Goal: Navigation & Orientation: Find specific page/section

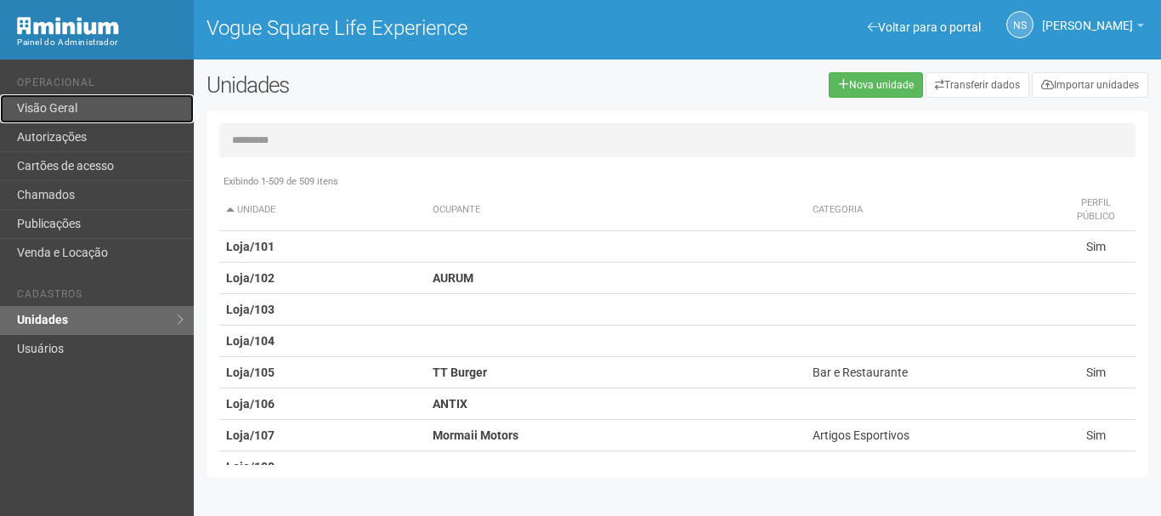
click at [64, 121] on link "Visão Geral" at bounding box center [97, 108] width 194 height 29
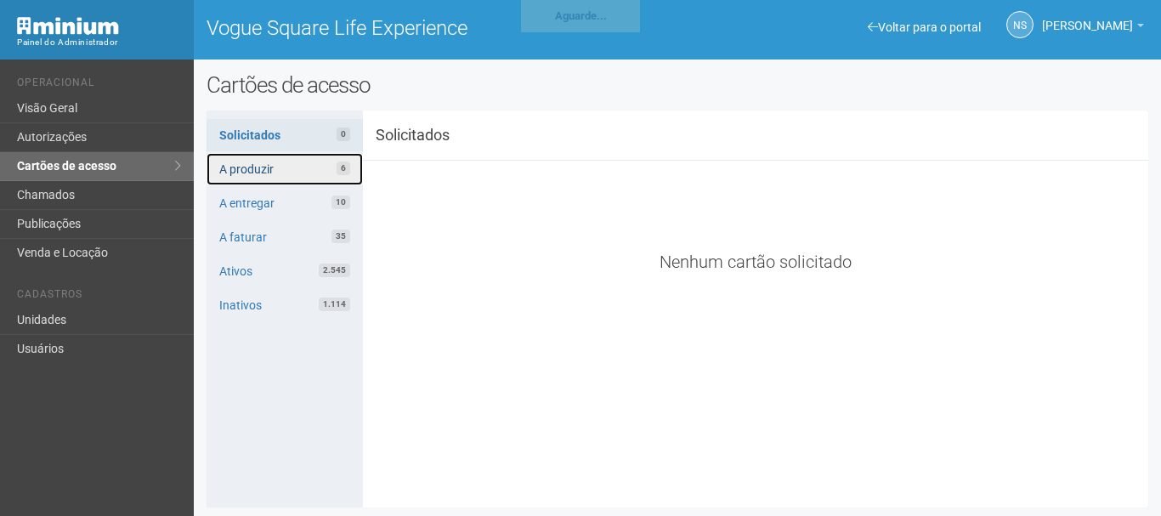
click at [260, 174] on link "A produzir 6" at bounding box center [285, 169] width 157 height 32
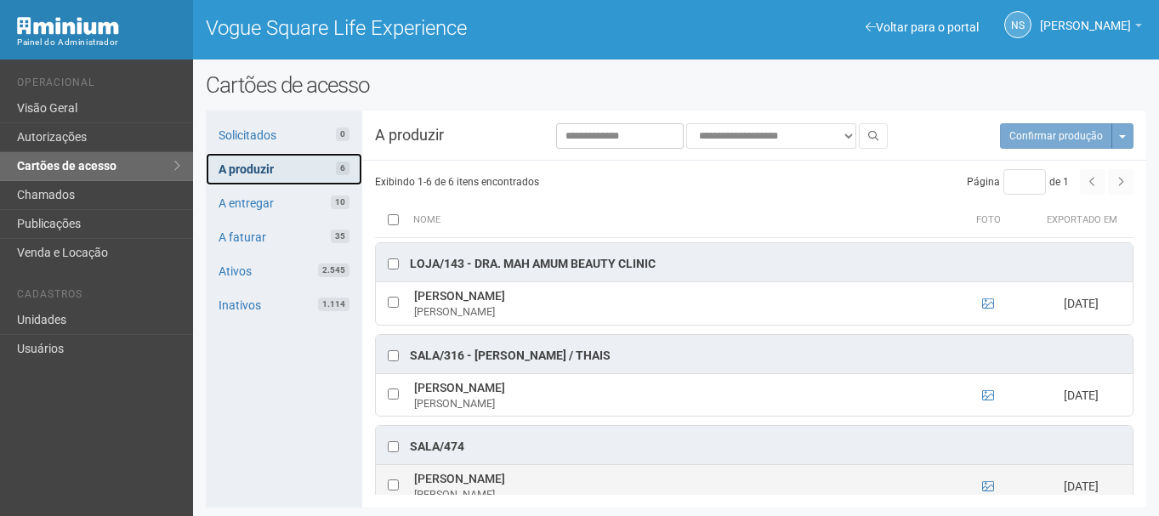
scroll to position [152, 0]
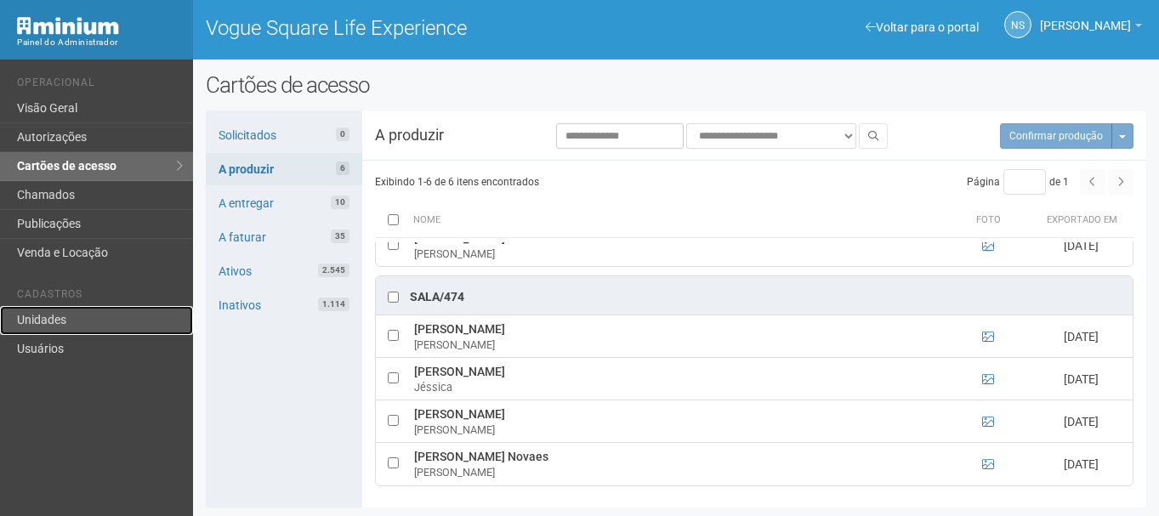
click at [90, 313] on link "Unidades" at bounding box center [96, 320] width 193 height 29
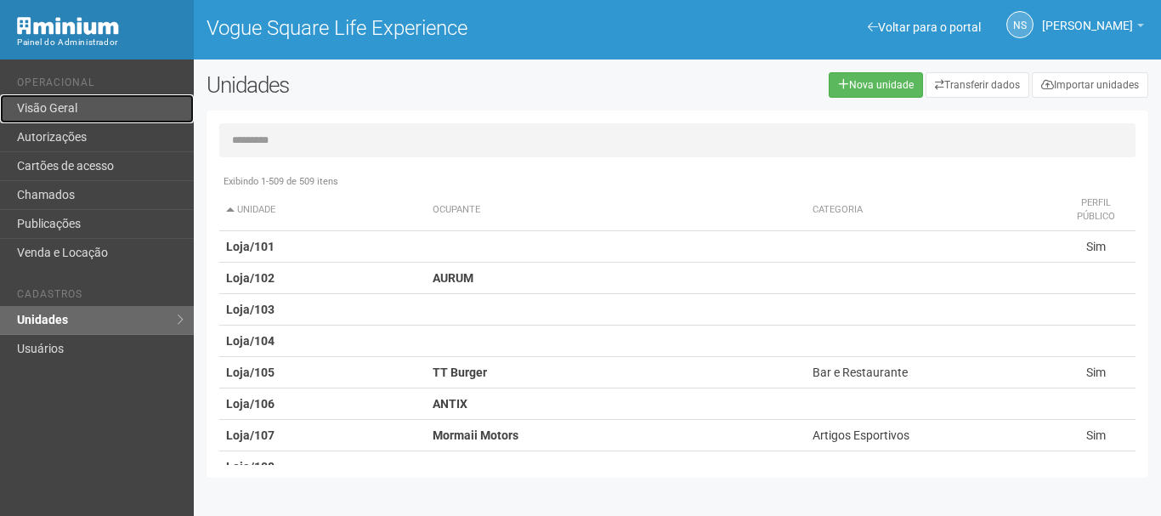
click at [122, 95] on link "Visão Geral" at bounding box center [97, 108] width 194 height 29
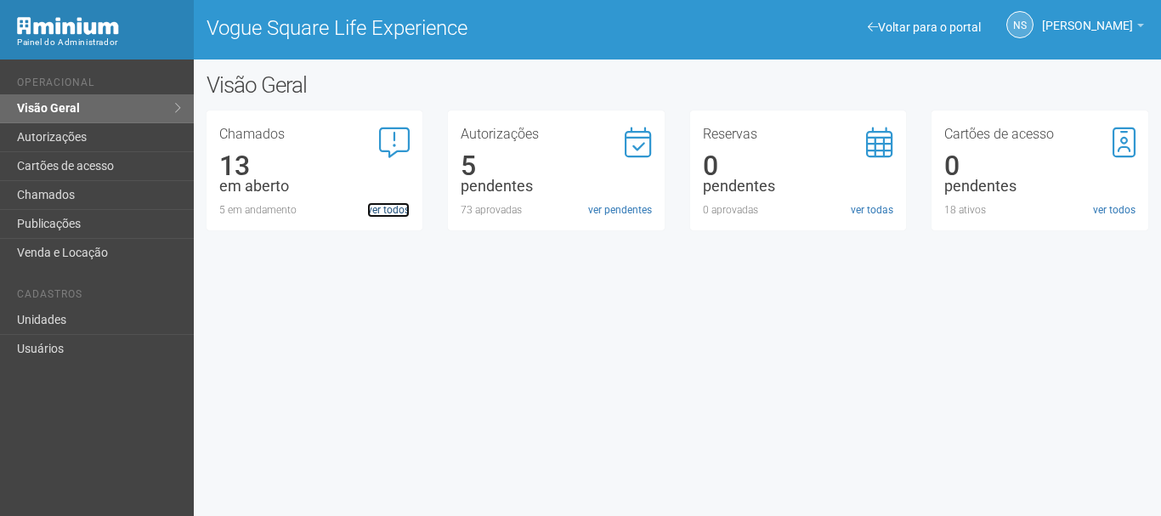
click at [382, 210] on link "ver todos" at bounding box center [388, 209] width 43 height 15
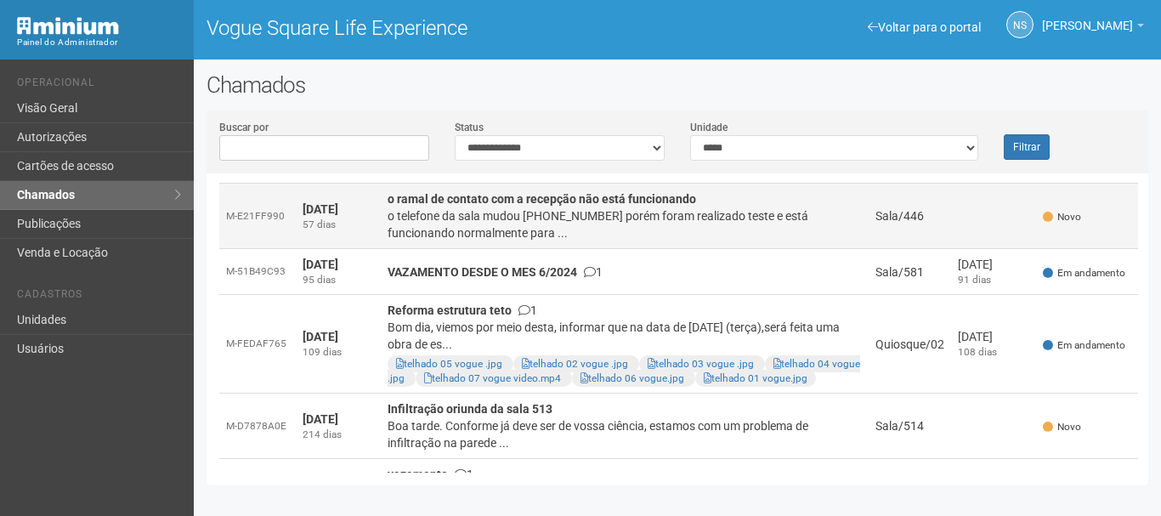
scroll to position [111, 0]
click at [595, 225] on div "o telefone da sala mudou [PHONE_NUMBER] porém foram realizado teste e está func…" at bounding box center [625, 224] width 474 height 34
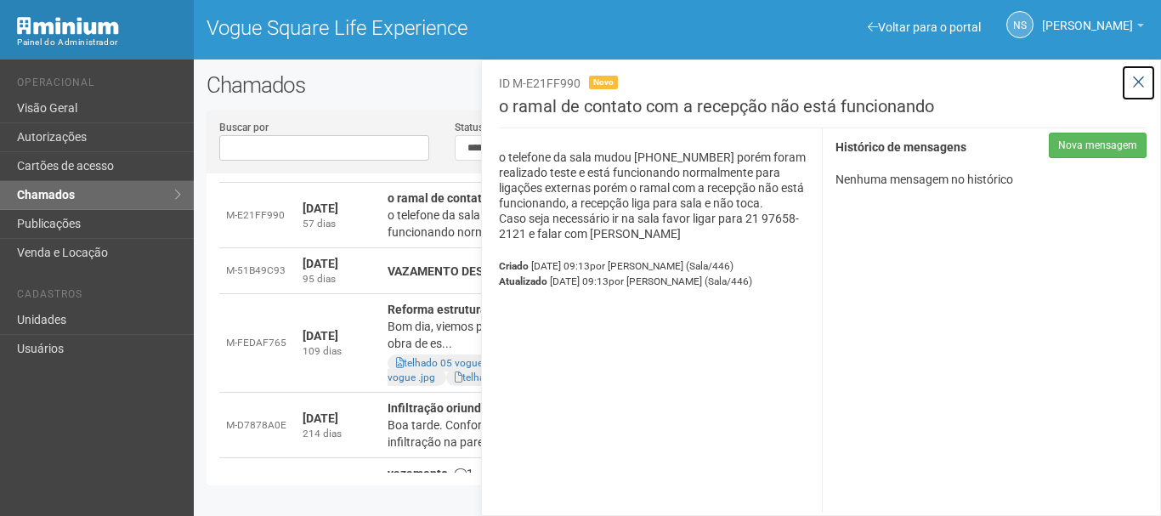
click at [1145, 78] on button at bounding box center [1138, 83] width 35 height 37
